Goal: Task Accomplishment & Management: Manage account settings

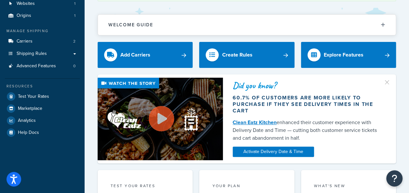
scroll to position [44, 0]
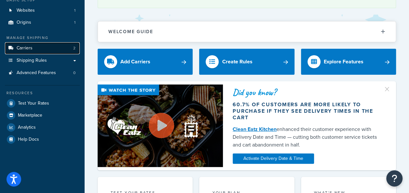
click at [48, 51] on link "Carriers 2" at bounding box center [42, 48] width 75 height 12
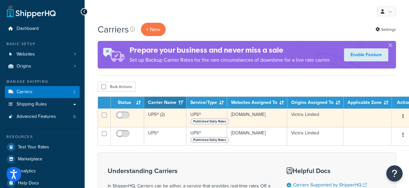
click at [317, 120] on td "Victrix Limited" at bounding box center [315, 118] width 56 height 19
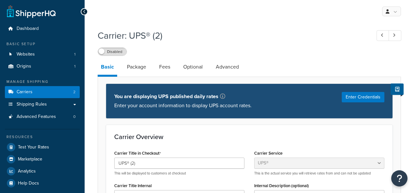
select select "ups"
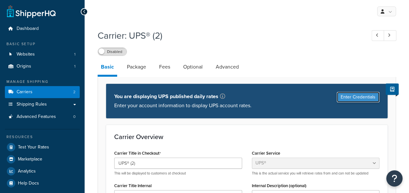
click at [365, 99] on button "Enter Credentials" at bounding box center [358, 97] width 43 height 10
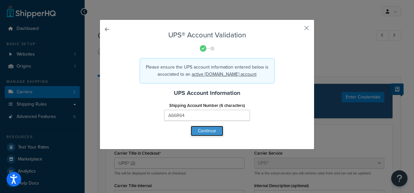
click at [203, 129] on button "Continue" at bounding box center [207, 131] width 33 height 10
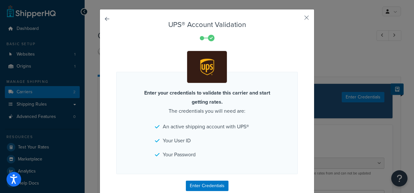
drag, startPoint x: 198, startPoint y: 147, endPoint x: 202, endPoint y: 165, distance: 18.3
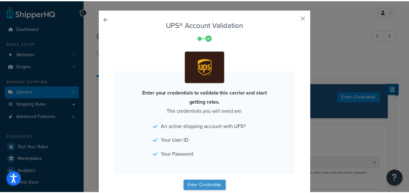
scroll to position [18, 0]
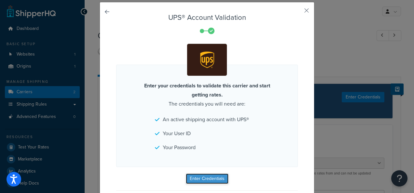
click at [206, 180] on button "Enter Credentials" at bounding box center [207, 179] width 43 height 10
click at [259, 118] on div "Enter your credentials to validate this carrier and start getting rates. The cr…" at bounding box center [206, 116] width 181 height 102
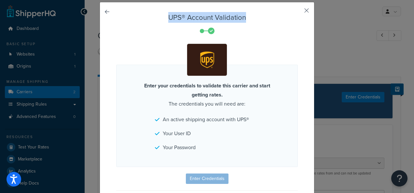
click at [305, 7] on div "UPS® Account Validation Enter your credentials to validate this carrier and sta…" at bounding box center [207, 111] width 215 height 219
drag, startPoint x: 305, startPoint y: 7, endPoint x: 299, endPoint y: 9, distance: 6.2
click at [299, 9] on div "UPS® Account Validation Enter your credentials to validate this carrier and sta…" at bounding box center [207, 111] width 215 height 219
click at [298, 12] on button "button" at bounding box center [297, 13] width 2 height 2
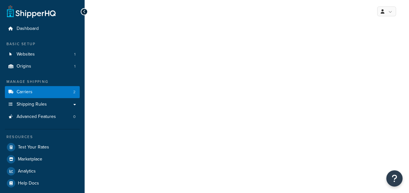
select select "ups"
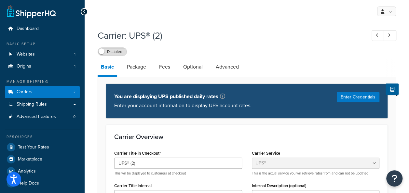
click at [106, 68] on link "Basic" at bounding box center [108, 68] width 20 height 18
click at [113, 52] on label "Disabled" at bounding box center [112, 52] width 29 height 8
click at [103, 51] on label "Enabled" at bounding box center [112, 52] width 29 height 8
select select "ups"
click at [360, 100] on button "Enter Credentials" at bounding box center [358, 97] width 43 height 10
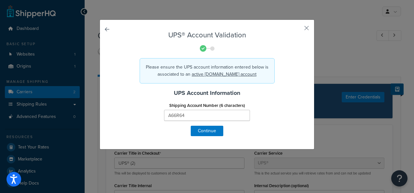
click at [187, 129] on form "UPS® Account Validation Please ensure the UPS account information entered below…" at bounding box center [206, 83] width 181 height 105
click at [198, 133] on button "Continue" at bounding box center [207, 131] width 33 height 10
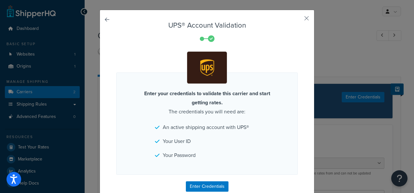
drag, startPoint x: 224, startPoint y: 128, endPoint x: 226, endPoint y: 143, distance: 14.8
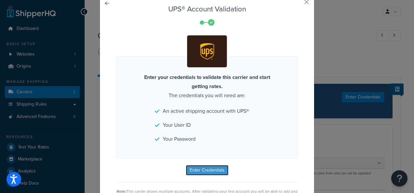
click at [209, 172] on button "Enter Credentials" at bounding box center [207, 170] width 43 height 10
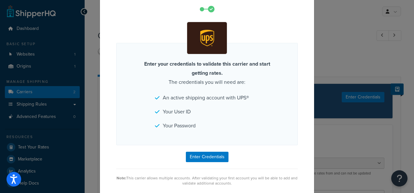
scroll to position [45, 0]
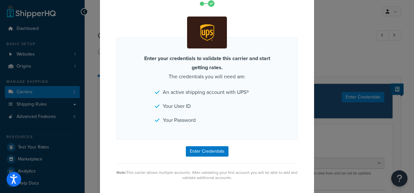
drag, startPoint x: 251, startPoint y: 75, endPoint x: 251, endPoint y: 98, distance: 23.1
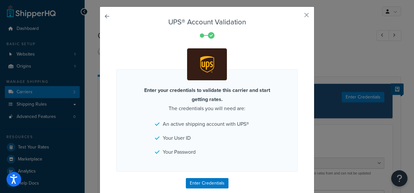
scroll to position [0, 0]
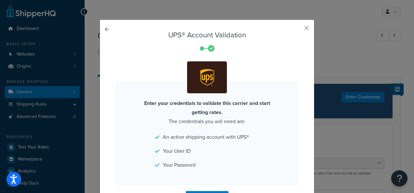
drag, startPoint x: 254, startPoint y: 156, endPoint x: 255, endPoint y: 130, distance: 25.7
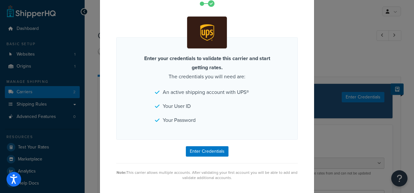
scroll to position [45, 0]
drag, startPoint x: 241, startPoint y: 73, endPoint x: 210, endPoint y: 78, distance: 31.0
click at [255, 71] on p "Enter your credentials to validate this carrier and start getting rates. The cr…" at bounding box center [206, 67] width 143 height 27
drag, startPoint x: 289, startPoint y: 87, endPoint x: 281, endPoint y: 138, distance: 51.4
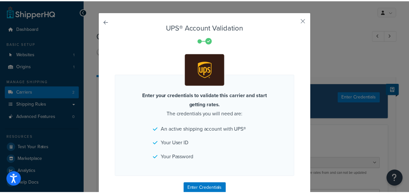
scroll to position [0, 0]
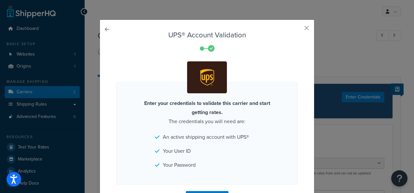
drag, startPoint x: 279, startPoint y: 138, endPoint x: 276, endPoint y: 67, distance: 70.9
click at [298, 30] on button "button" at bounding box center [297, 31] width 2 height 2
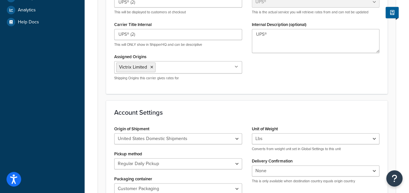
scroll to position [290, 0]
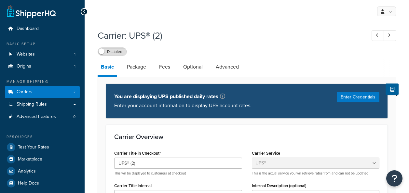
select select "ups"
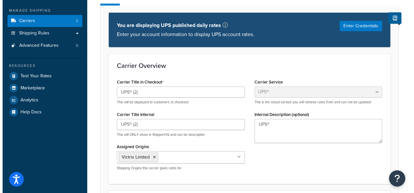
scroll to position [33, 0]
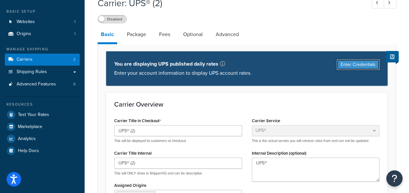
click at [349, 67] on button "Enter Credentials" at bounding box center [358, 65] width 43 height 10
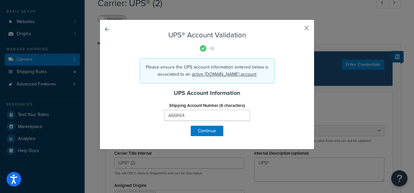
click at [298, 30] on button "button" at bounding box center [297, 31] width 2 height 2
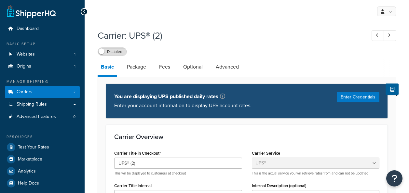
select select "ups"
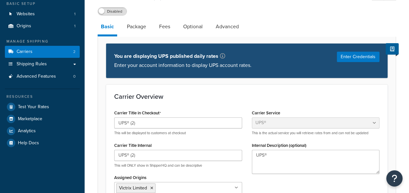
scroll to position [42, 0]
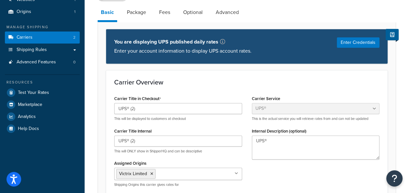
drag, startPoint x: 256, startPoint y: 89, endPoint x: 242, endPoint y: 70, distance: 23.5
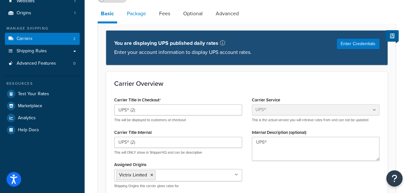
click at [144, 14] on link "Package" at bounding box center [137, 14] width 26 height 16
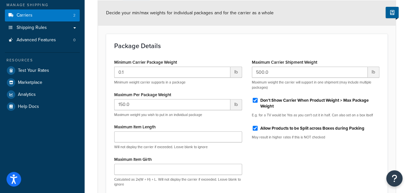
scroll to position [81, 0]
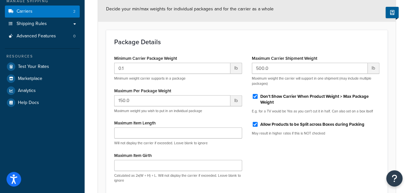
drag, startPoint x: 108, startPoint y: 129, endPoint x: 110, endPoint y: 145, distance: 16.4
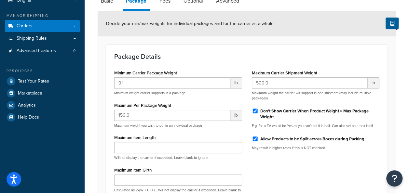
scroll to position [25, 0]
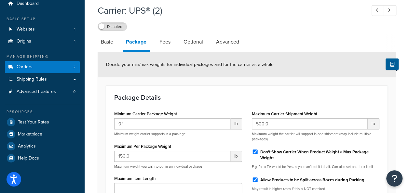
drag, startPoint x: 271, startPoint y: 171, endPoint x: 271, endPoint y: 119, distance: 52.0
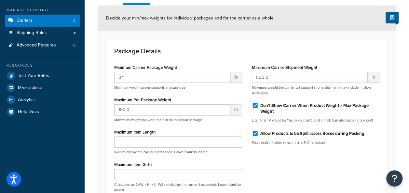
scroll to position [101, 0]
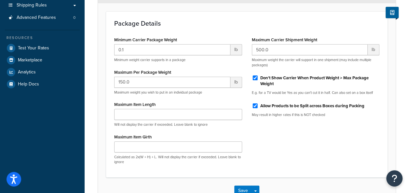
drag, startPoint x: 250, startPoint y: 118, endPoint x: 259, endPoint y: 150, distance: 33.7
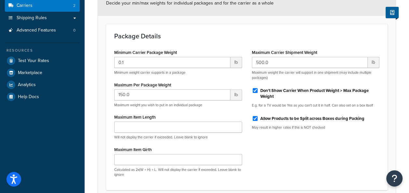
drag, startPoint x: 293, startPoint y: 147, endPoint x: 161, endPoint y: 111, distance: 136.7
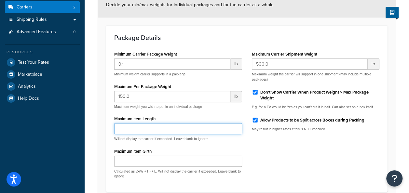
click at [140, 127] on input "Maximum Item Length" at bounding box center [178, 128] width 128 height 11
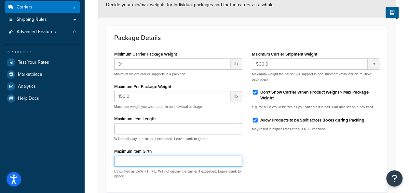
click at [137, 165] on input "Maximum Item Girth" at bounding box center [178, 161] width 128 height 11
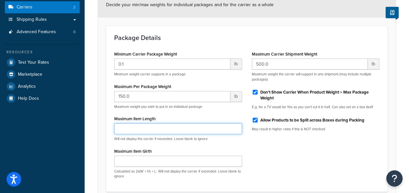
click at [142, 126] on input "Maximum Item Length" at bounding box center [178, 128] width 128 height 11
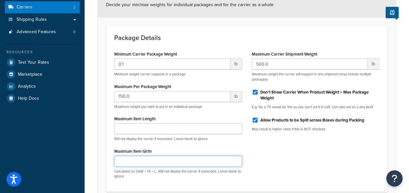
click at [143, 158] on input "Maximum Item Girth" at bounding box center [178, 161] width 128 height 11
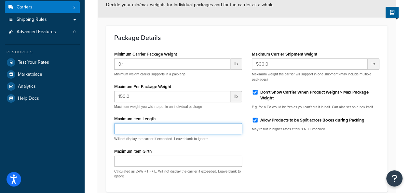
click at [144, 127] on input "Maximum Item Length" at bounding box center [178, 128] width 128 height 11
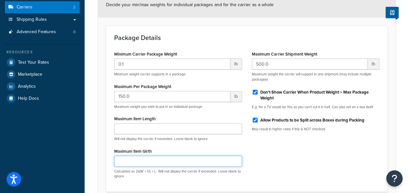
click at [212, 164] on input "Maximum Item Girth" at bounding box center [178, 161] width 128 height 11
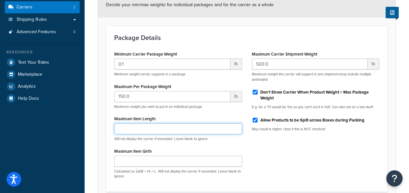
click at [207, 132] on input "Maximum Item Length" at bounding box center [178, 128] width 128 height 11
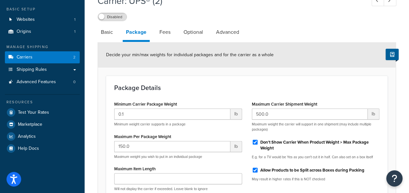
scroll to position [0, 0]
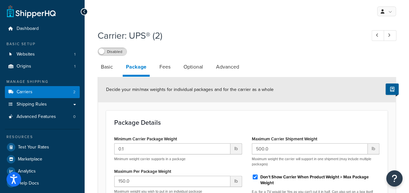
drag, startPoint x: 288, startPoint y: 165, endPoint x: 280, endPoint y: 113, distance: 52.7
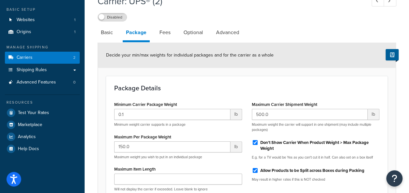
drag, startPoint x: 292, startPoint y: 52, endPoint x: 296, endPoint y: 87, distance: 35.0
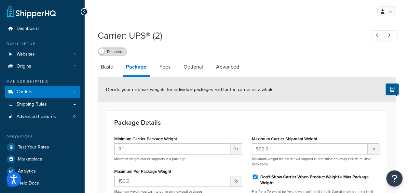
drag, startPoint x: 243, startPoint y: 130, endPoint x: 237, endPoint y: 55, distance: 75.4
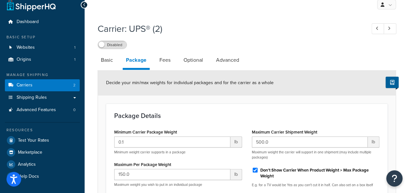
drag, startPoint x: 272, startPoint y: 46, endPoint x: 282, endPoint y: 79, distance: 34.7
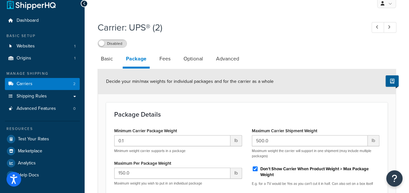
scroll to position [2, 0]
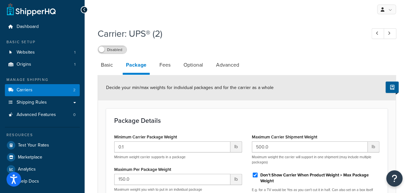
drag, startPoint x: 285, startPoint y: 85, endPoint x: 282, endPoint y: 57, distance: 28.1
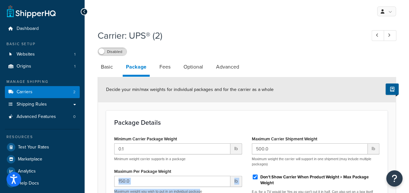
click at [202, 186] on div "150.0 lb Maximum weight you wish to put in an individual package" at bounding box center [178, 185] width 128 height 18
click at [99, 71] on link "Basic" at bounding box center [107, 67] width 19 height 16
select select "ups"
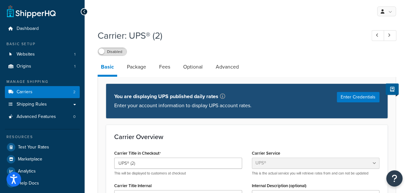
click at [346, 92] on div "You are displaying UPS published daily rates Enter your account information to …" at bounding box center [246, 101] width 281 height 35
click at [347, 94] on button "Enter Credentials" at bounding box center [358, 97] width 43 height 10
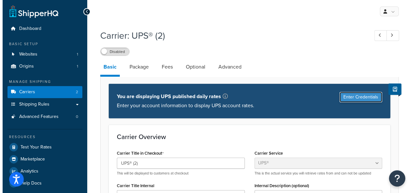
scroll to position [7, 0]
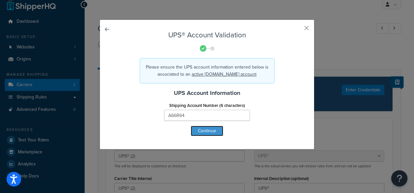
drag, startPoint x: 204, startPoint y: 135, endPoint x: 270, endPoint y: 121, distance: 67.8
click at [270, 121] on form "UPS® Account Validation Please ensure the UPS account information entered below…" at bounding box center [206, 83] width 181 height 105
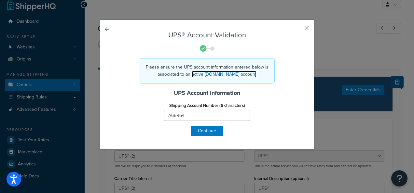
click at [223, 76] on link "active UPS.com account" at bounding box center [224, 74] width 65 height 7
click at [196, 137] on div "UPS® Account Validation Please ensure the UPS account information entered below…" at bounding box center [207, 85] width 215 height 130
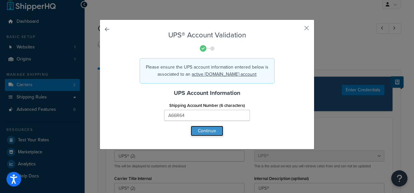
click at [196, 133] on button "Continue" at bounding box center [207, 131] width 33 height 10
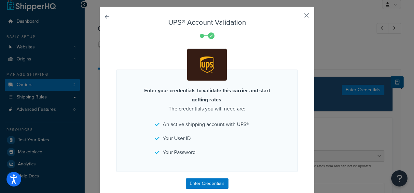
drag, startPoint x: 202, startPoint y: 140, endPoint x: 205, endPoint y: 175, distance: 34.9
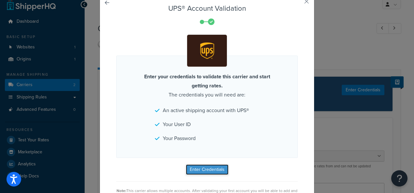
click at [205, 167] on button "Enter Credentials" at bounding box center [207, 170] width 43 height 10
